Goal: Task Accomplishment & Management: Use online tool/utility

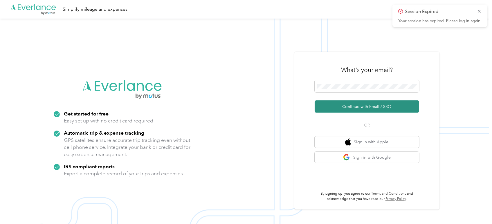
click at [309, 109] on button "Continue with Email / SSO" at bounding box center [367, 106] width 104 height 12
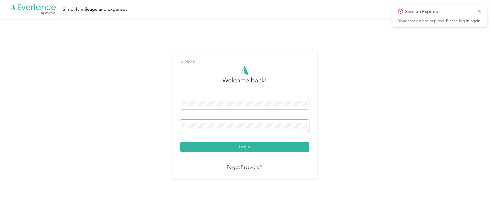
click at [180, 130] on button "Login" at bounding box center [244, 147] width 129 height 10
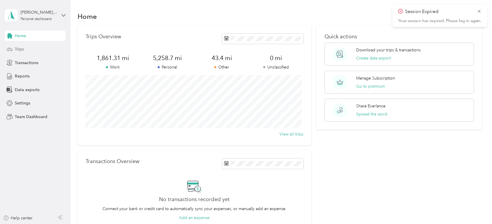
click at [18, 48] on span "Trips" at bounding box center [19, 49] width 9 height 6
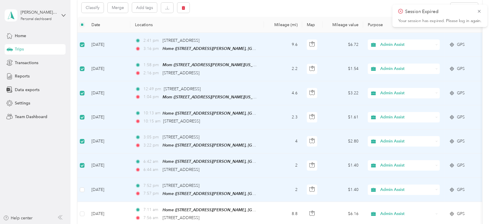
scroll to position [129, 0]
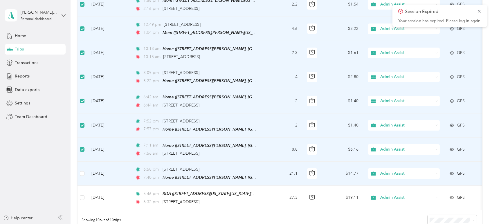
click at [79, 130] on td at bounding box center [81, 174] width 9 height 24
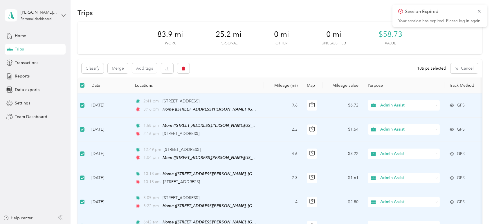
scroll to position [0, 0]
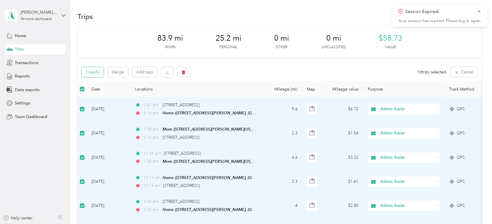
click at [93, 72] on button "Classify" at bounding box center [93, 72] width 22 height 10
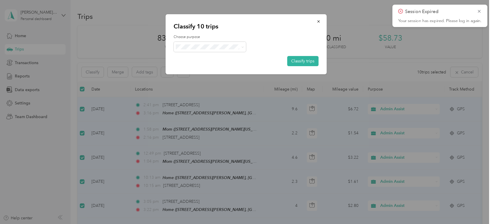
click at [195, 67] on span "Personal" at bounding box center [215, 68] width 54 height 6
click at [305, 58] on button "Classify trips" at bounding box center [302, 61] width 31 height 10
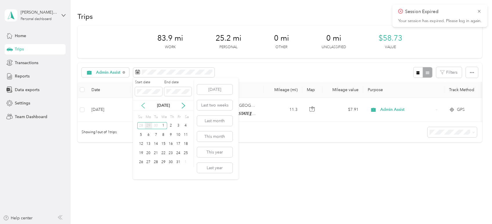
click at [142, 105] on icon at bounding box center [143, 105] width 3 height 5
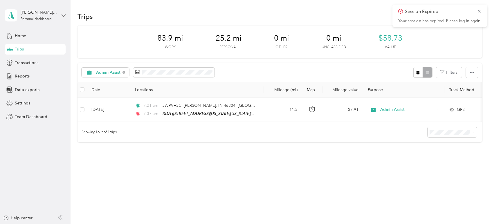
click at [253, 71] on div "Admin Assist Filters" at bounding box center [279, 72] width 404 height 19
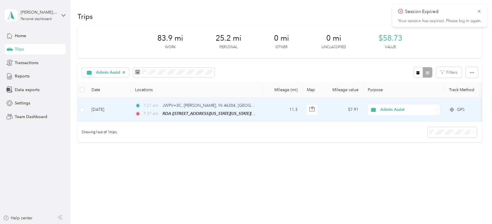
click at [275, 109] on td "11.3" at bounding box center [283, 110] width 38 height 24
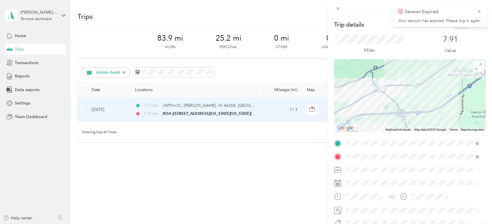
drag, startPoint x: 374, startPoint y: 118, endPoint x: 400, endPoint y: 89, distance: 38.6
click at [309, 89] on div at bounding box center [410, 95] width 152 height 73
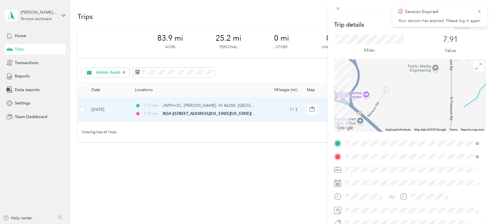
drag, startPoint x: 386, startPoint y: 89, endPoint x: 422, endPoint y: 118, distance: 46.3
click at [309, 118] on div at bounding box center [410, 95] width 152 height 73
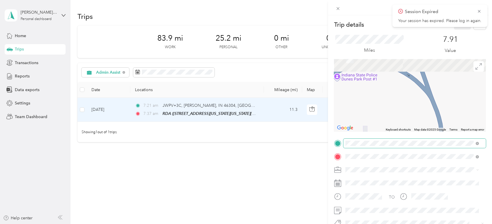
drag, startPoint x: 378, startPoint y: 105, endPoint x: 422, endPoint y: 139, distance: 54.6
click at [309, 130] on div "Trip details Save This trip cannot be edited because it is either under review,…" at bounding box center [410, 142] width 152 height 246
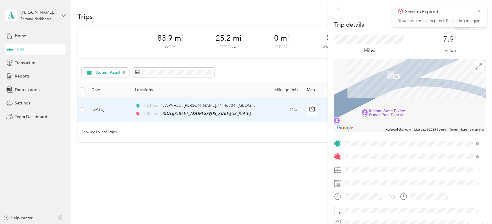
click at [83, 109] on div "Trip details Save This trip cannot be edited because it is either under review,…" at bounding box center [246, 112] width 492 height 224
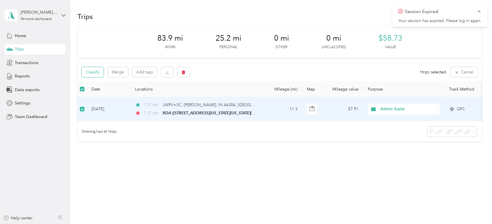
click at [90, 73] on button "Classify" at bounding box center [93, 72] width 22 height 10
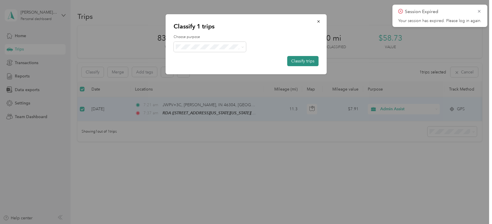
click at [299, 57] on button "Classify trips" at bounding box center [302, 61] width 31 height 10
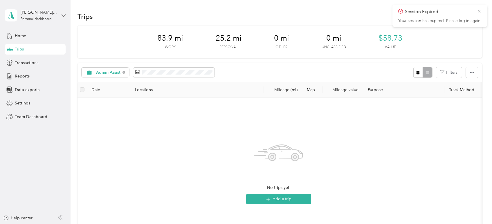
click at [309, 11] on icon at bounding box center [479, 11] width 5 height 5
